Goal: Communication & Community: Answer question/provide support

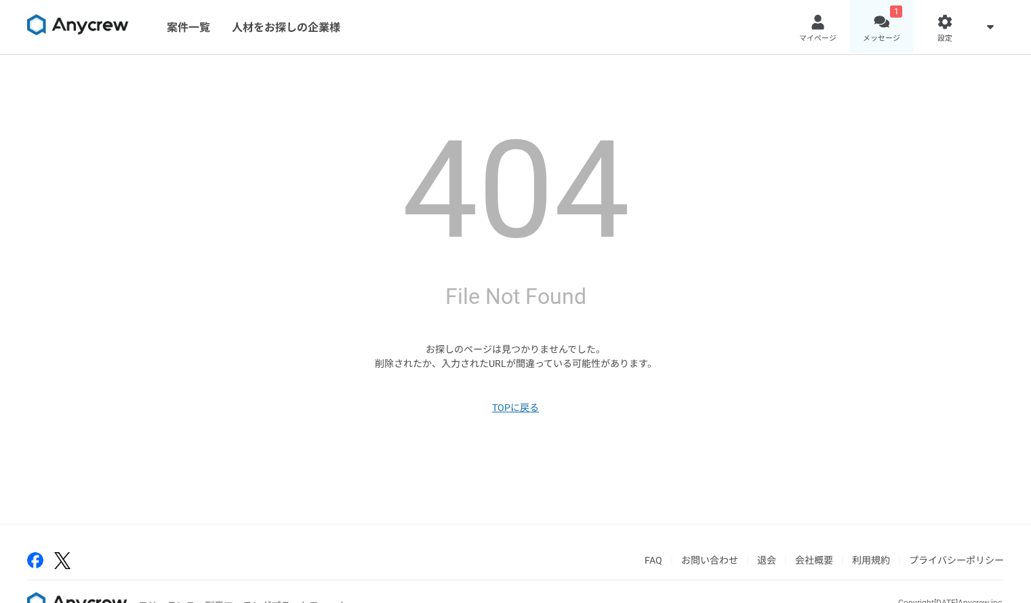
click at [882, 24] on div at bounding box center [882, 22] width 16 height 16
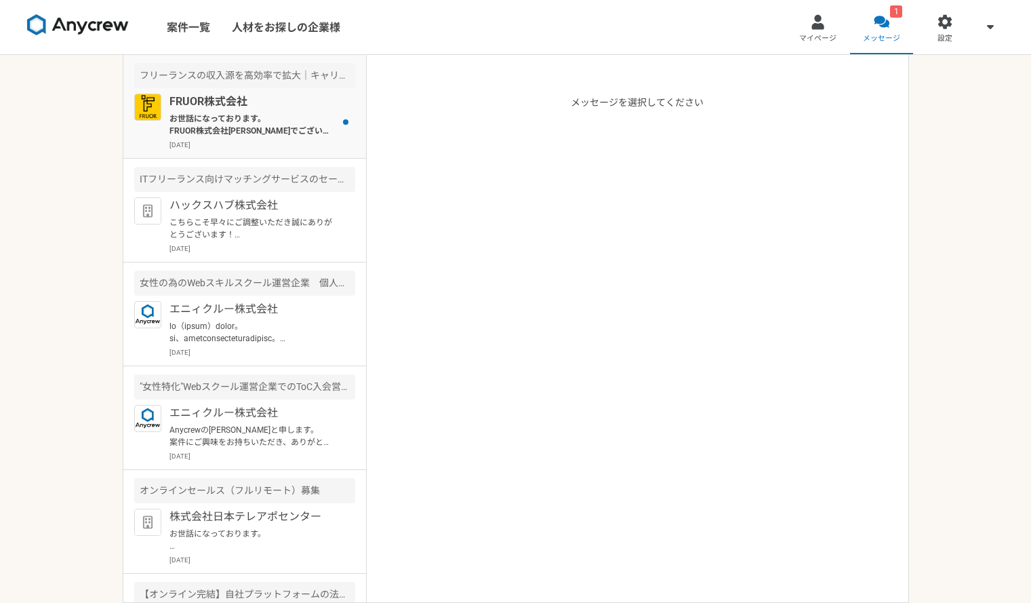
click at [274, 138] on div "FRUOR株式会社 お世話になっております。 FRUOR株式会社[PERSON_NAME]でございます。 ご連絡ありがとうございます。 お子様の体調のこと、承…" at bounding box center [263, 122] width 186 height 56
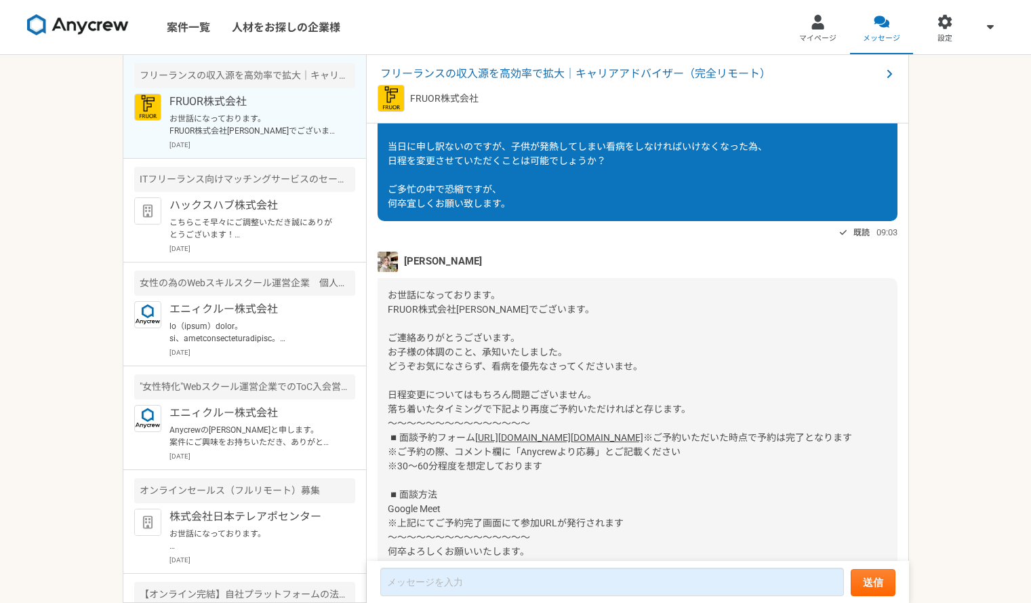
scroll to position [731, 0]
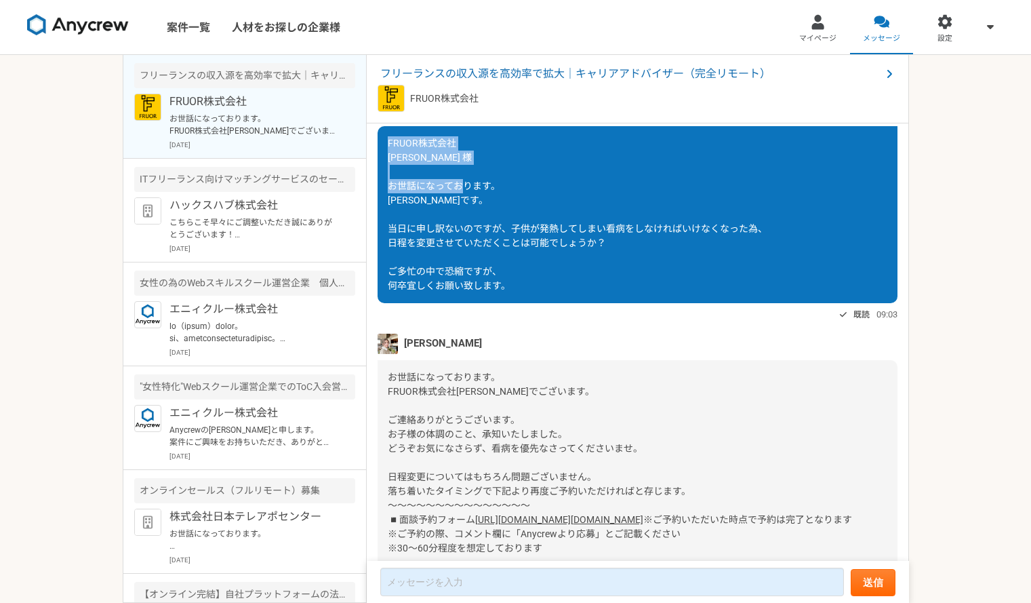
drag, startPoint x: 407, startPoint y: 216, endPoint x: 385, endPoint y: 176, distance: 45.5
click at [385, 176] on div "FRUOR株式会社 [PERSON_NAME] 様 お世話になっております。 [PERSON_NAME]です。 当日に申し訳ないのですが、子供が発熱してしまい…" at bounding box center [638, 214] width 520 height 177
copy span "FRUOR株式会社 [PERSON_NAME] 様 お世話になっております。 [PERSON_NAME]です。"
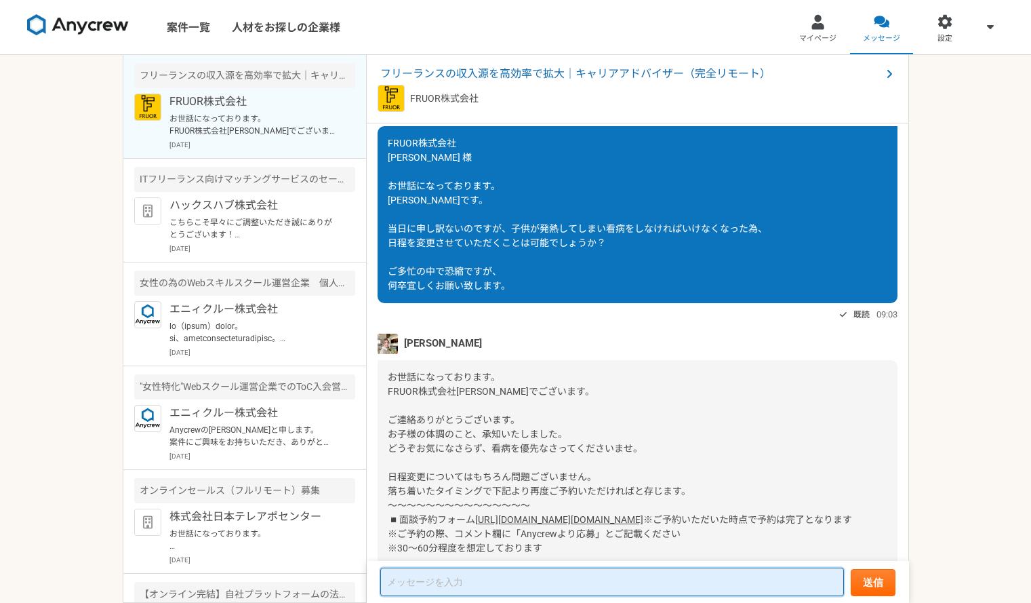
click at [477, 593] on textarea at bounding box center [612, 582] width 464 height 28
paste textarea "FRUOR株式会社 [PERSON_NAME] 様 お世話になっております。 [PERSON_NAME]です。"
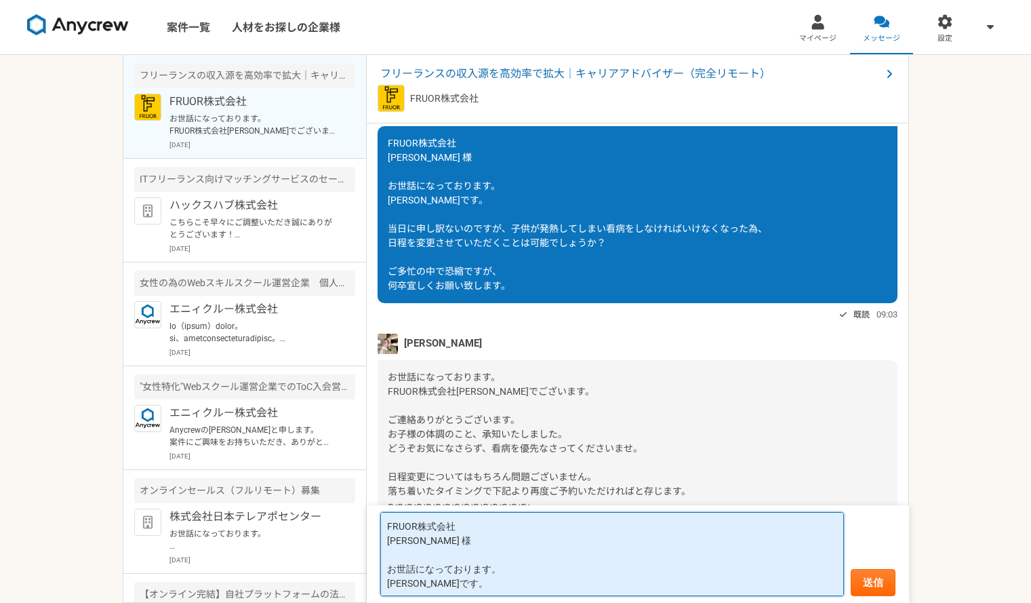
scroll to position [1, 0]
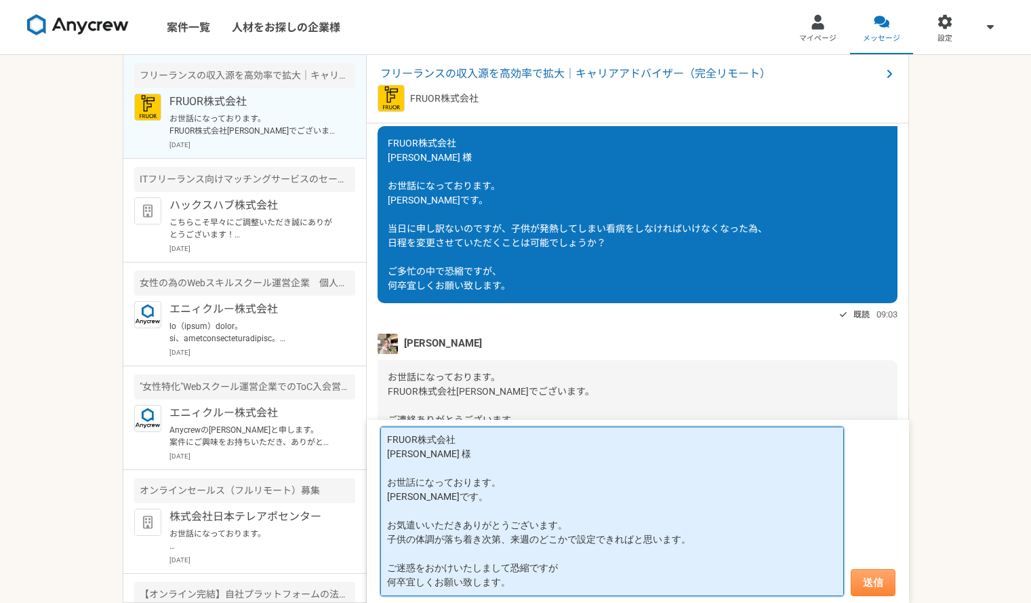
type textarea "FRUOR株式会社 [PERSON_NAME] 様 お世話になっております。 [PERSON_NAME]です。 お気遣いいただきありがとうございます。 子供の…"
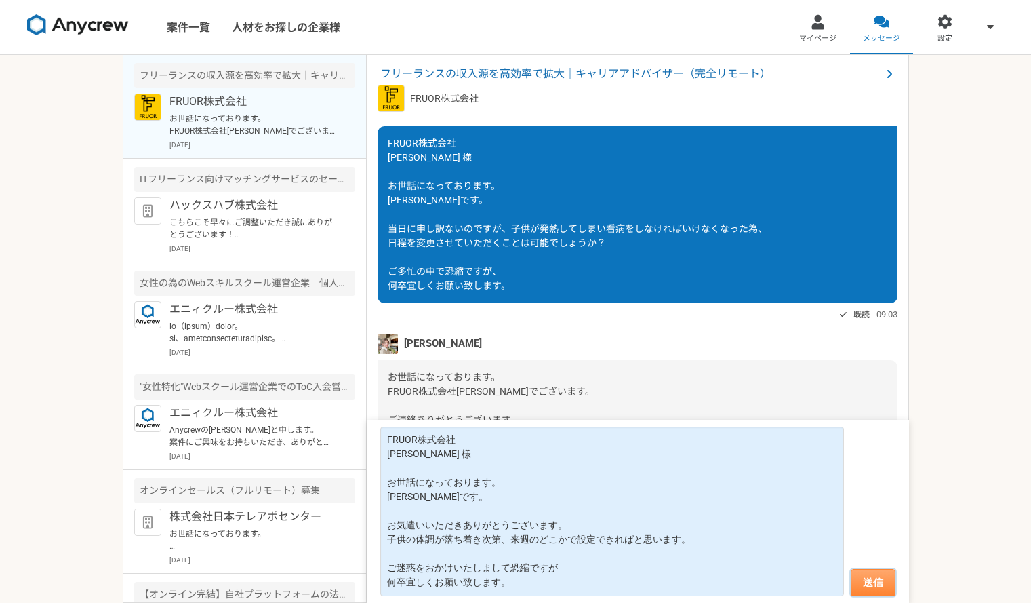
click at [867, 588] on button "送信" at bounding box center [873, 582] width 45 height 27
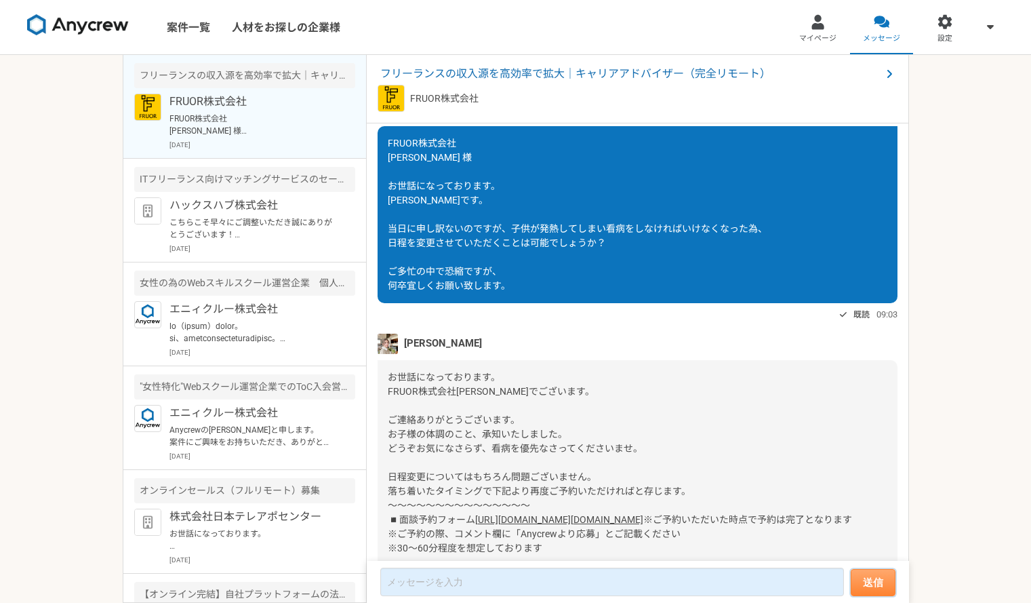
scroll to position [1138, 0]
